Goal: Check status: Check status

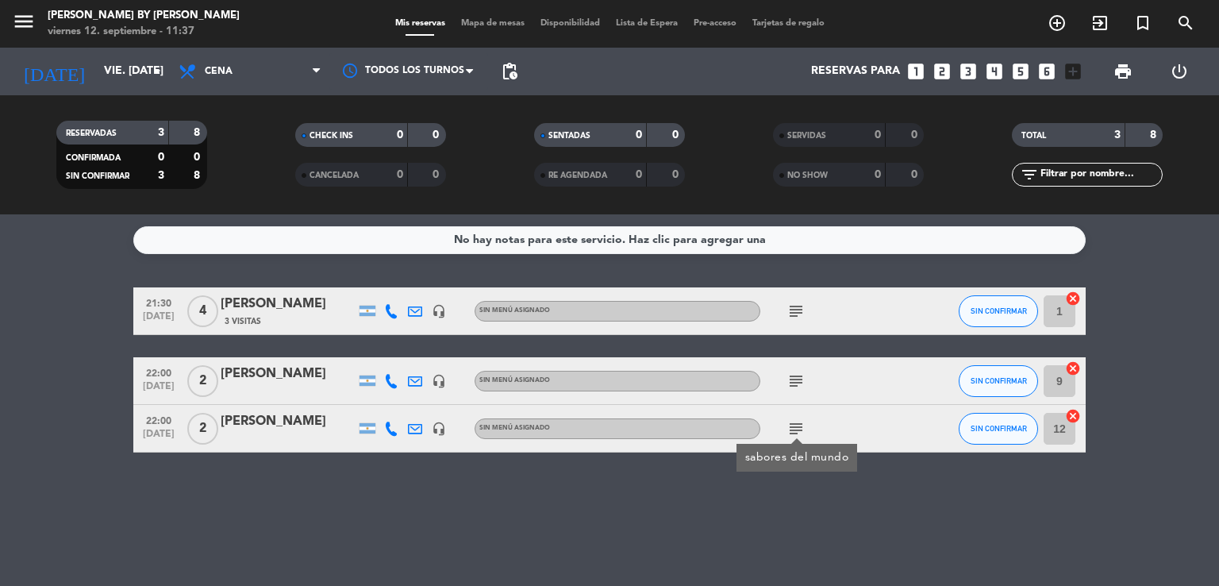
click at [788, 378] on icon "subject" at bounding box center [796, 381] width 19 height 19
click at [797, 310] on icon "subject" at bounding box center [796, 311] width 19 height 19
click at [800, 380] on icon "subject" at bounding box center [796, 381] width 19 height 19
click at [800, 425] on icon "subject" at bounding box center [796, 428] width 19 height 19
click at [794, 382] on icon "subject" at bounding box center [796, 381] width 19 height 19
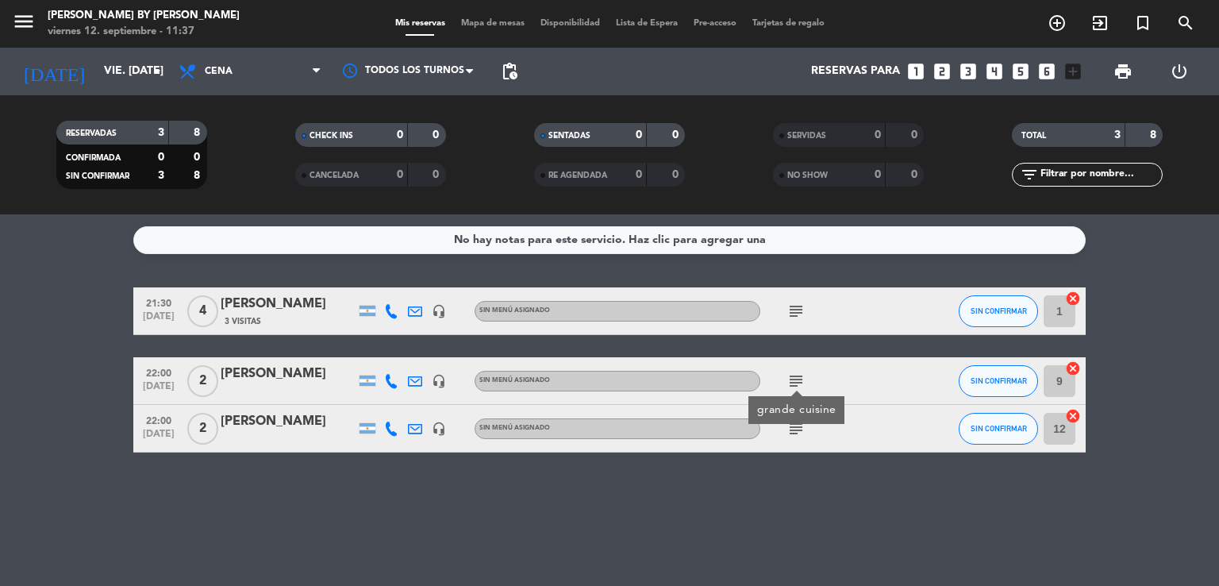
click at [795, 308] on icon "subject" at bounding box center [796, 311] width 19 height 19
click at [800, 376] on icon "subject" at bounding box center [796, 381] width 19 height 19
click at [800, 322] on div "subject" at bounding box center [832, 310] width 143 height 47
click at [800, 309] on icon "subject" at bounding box center [796, 311] width 19 height 19
click at [794, 383] on icon "subject" at bounding box center [796, 381] width 19 height 19
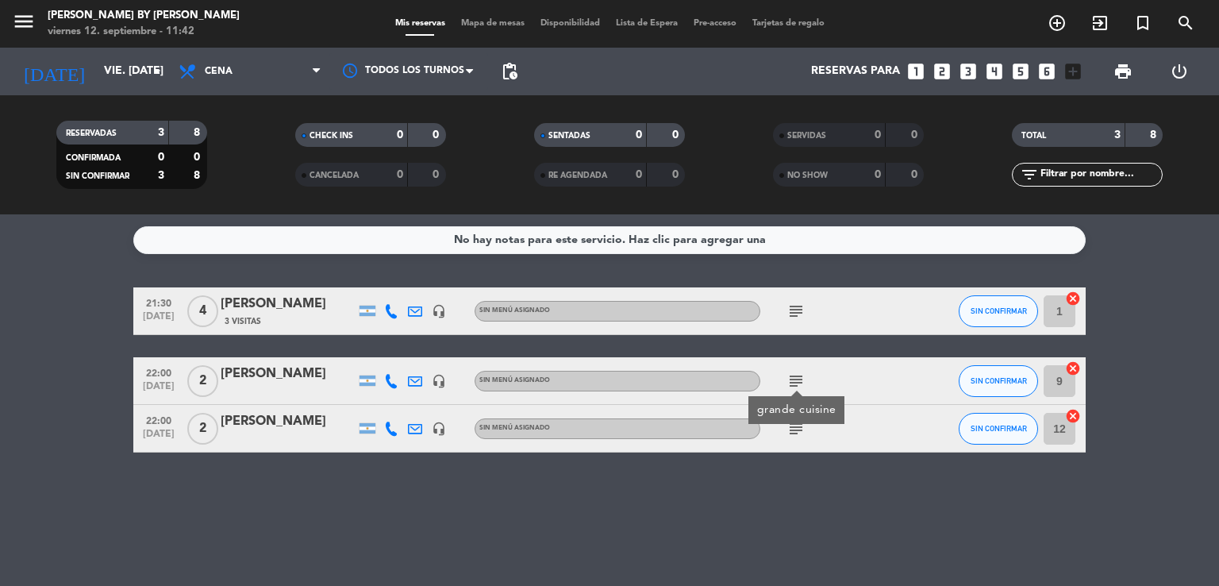
click at [796, 426] on icon "subject" at bounding box center [796, 428] width 19 height 19
